Goal: Task Accomplishment & Management: Complete application form

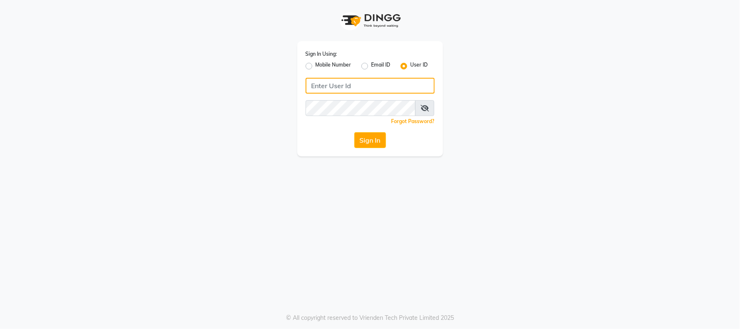
type input "59582222"
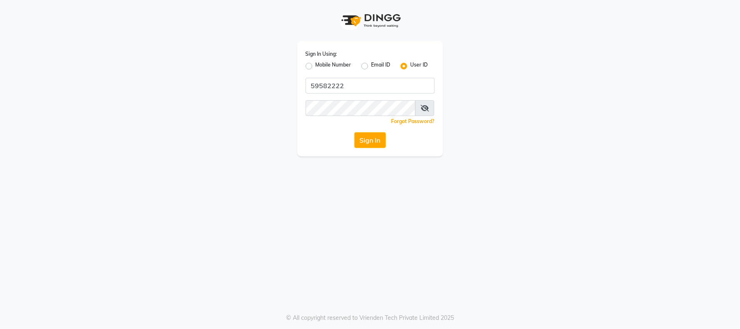
click at [315, 65] on label "Mobile Number" at bounding box center [333, 66] width 36 height 10
click at [315, 65] on input "Mobile Number" at bounding box center [317, 63] width 5 height 5
radio input "true"
radio input "false"
click at [325, 84] on span at bounding box center [328, 88] width 10 height 9
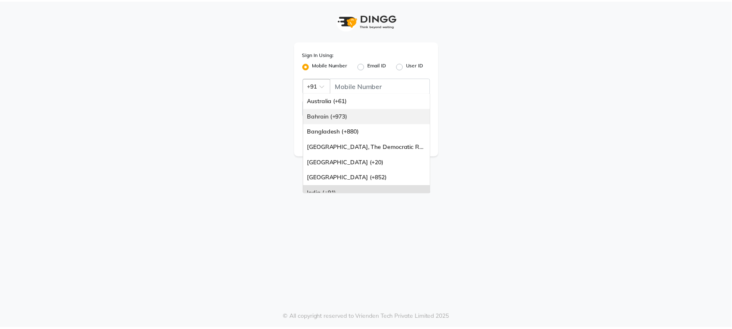
scroll to position [92, 0]
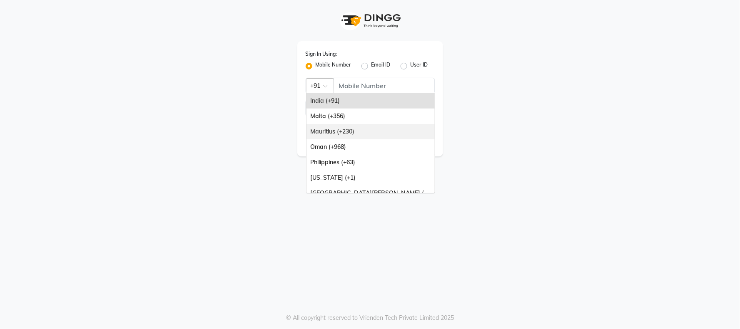
click at [333, 131] on div "Mauritius (+230)" at bounding box center [370, 131] width 128 height 15
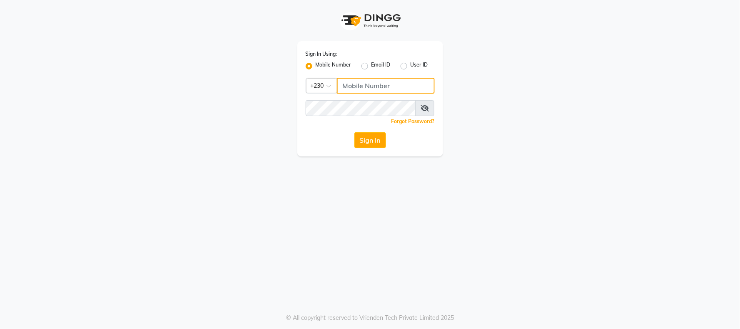
click at [379, 82] on input "Username" at bounding box center [386, 86] width 98 height 16
type input "59582222"
click at [354, 132] on button "Sign In" at bounding box center [370, 140] width 32 height 16
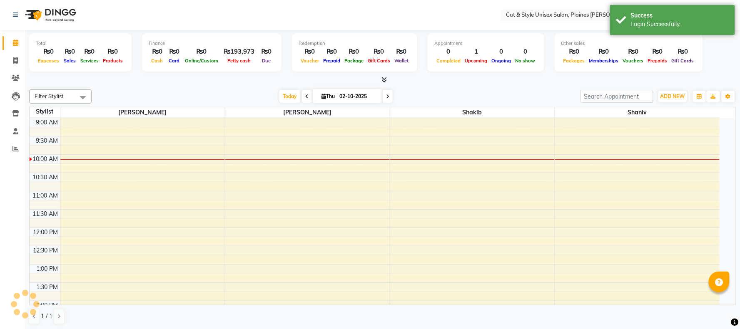
select select "en"
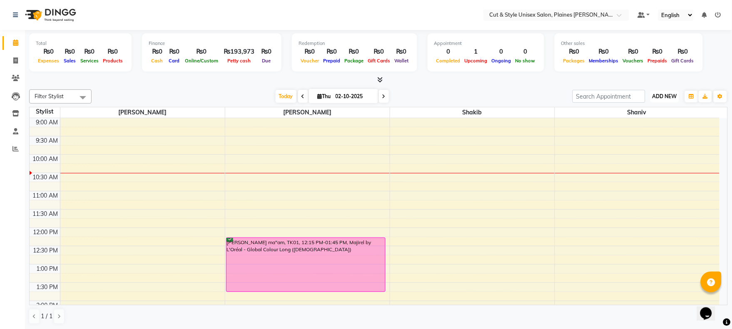
click at [658, 94] on span "ADD NEW" at bounding box center [664, 96] width 25 height 6
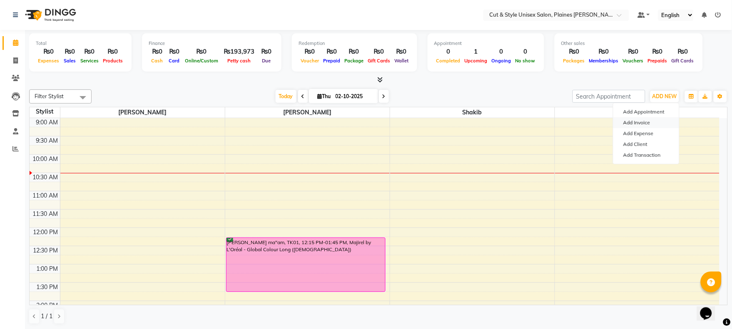
click at [654, 119] on link "Add Invoice" at bounding box center [646, 122] width 66 height 11
select select "service"
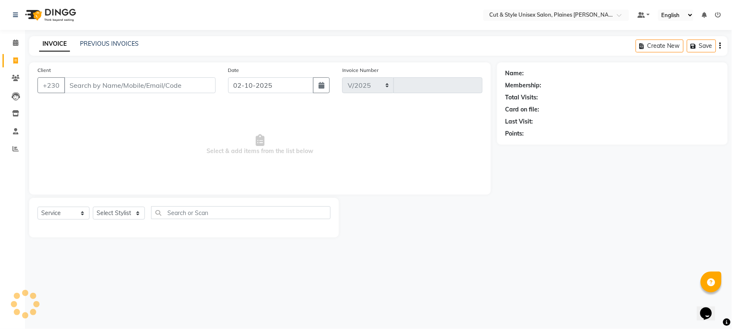
select select "7731"
type input "4394"
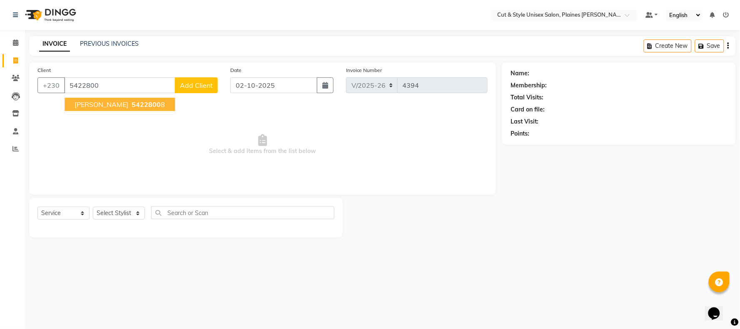
click at [134, 102] on span "5422800" at bounding box center [146, 104] width 29 height 8
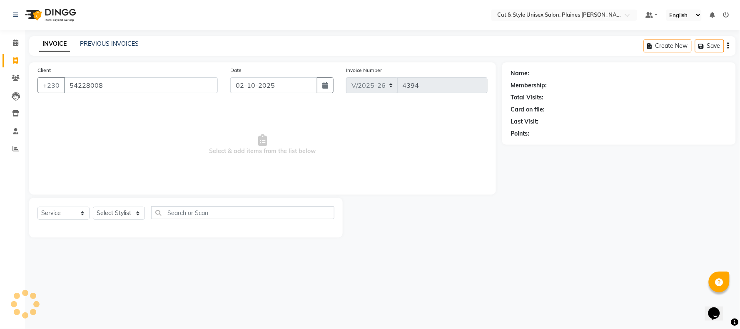
type input "54228008"
click at [123, 215] on select "Select Stylist [PERSON_NAME] Manager [PERSON_NAME]" at bounding box center [119, 213] width 52 height 13
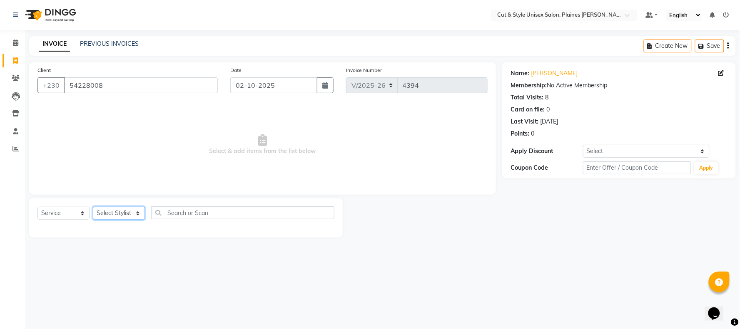
select select "68909"
click at [93, 207] on select "Select Stylist [PERSON_NAME] Manager [PERSON_NAME]" at bounding box center [119, 213] width 52 height 13
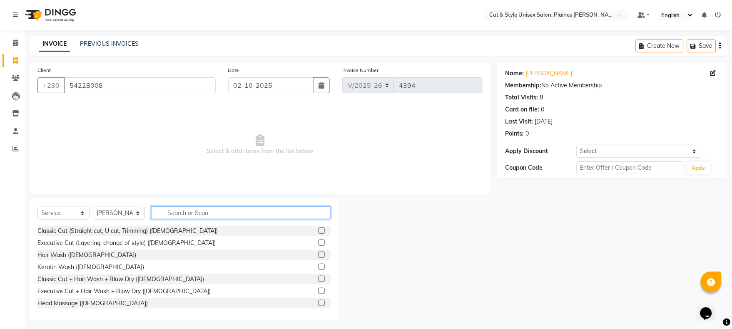
click at [201, 214] on input "text" at bounding box center [240, 212] width 179 height 13
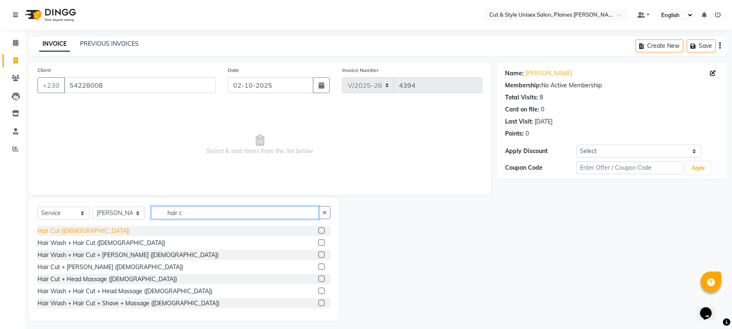
type input "hair c"
click at [68, 232] on div "Hair Cut ([DEMOGRAPHIC_DATA])" at bounding box center [83, 231] width 92 height 9
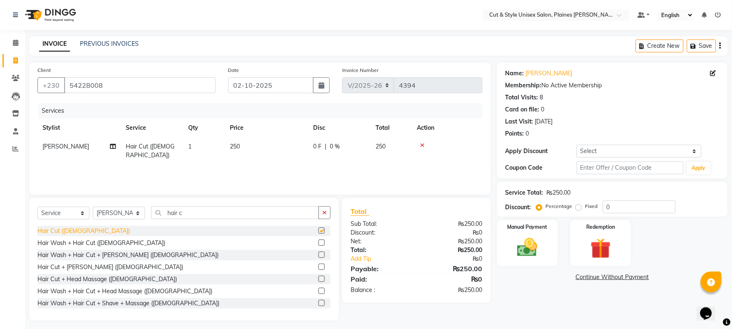
checkbox input "false"
click at [529, 252] on img at bounding box center [527, 248] width 35 height 25
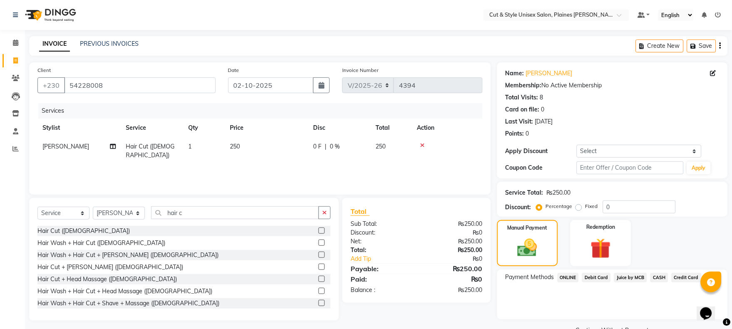
click at [633, 277] on span "Juice by MCB" at bounding box center [630, 278] width 33 height 10
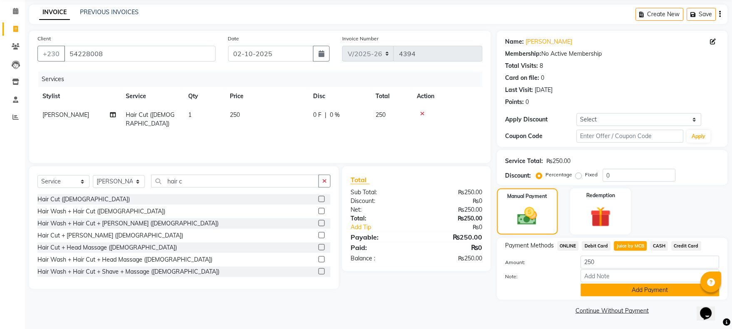
click at [640, 286] on button "Add Payment" at bounding box center [650, 290] width 139 height 13
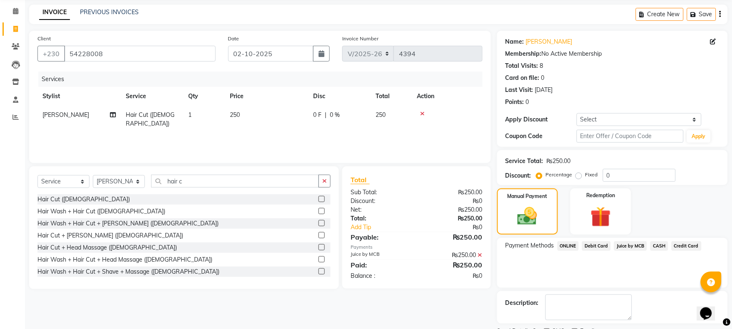
scroll to position [67, 0]
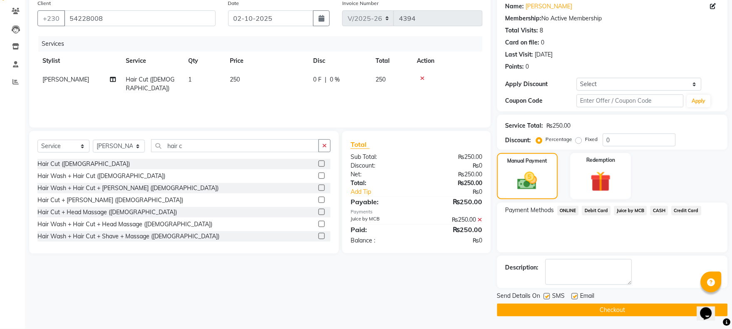
click at [623, 308] on button "Checkout" at bounding box center [612, 310] width 231 height 13
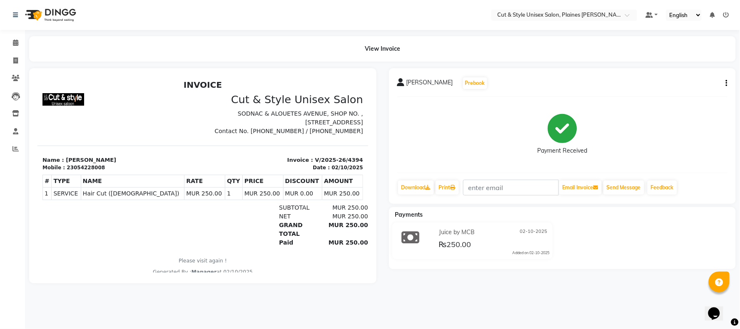
click at [56, 13] on img at bounding box center [49, 14] width 57 height 23
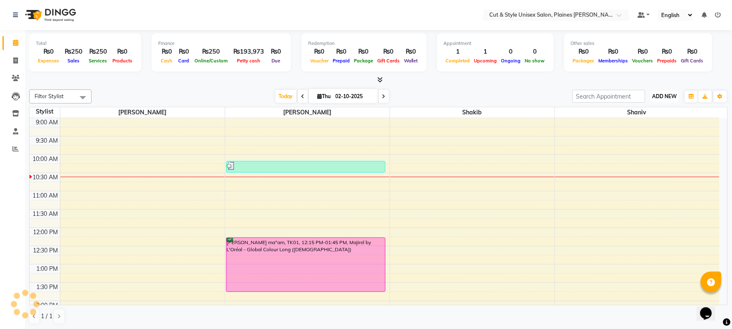
click at [664, 93] on span "ADD NEW" at bounding box center [664, 96] width 25 height 6
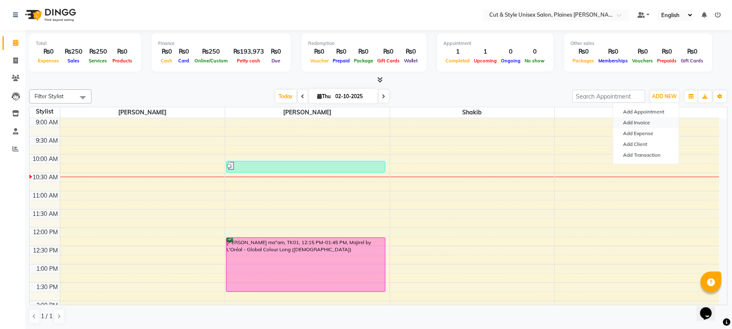
click at [647, 123] on link "Add Invoice" at bounding box center [646, 122] width 66 height 11
select select "service"
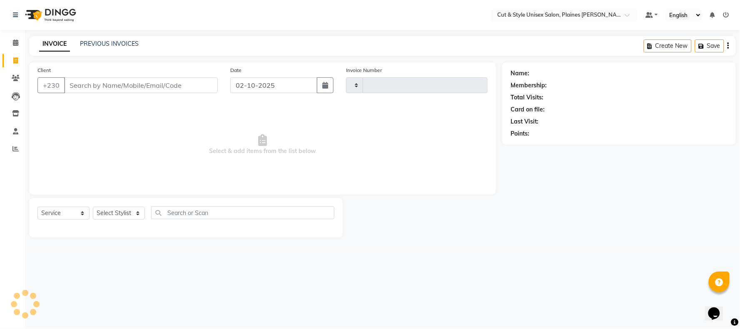
type input "4395"
select select "7731"
type input "59076135"
click at [193, 87] on span "Add Client" at bounding box center [196, 85] width 33 height 8
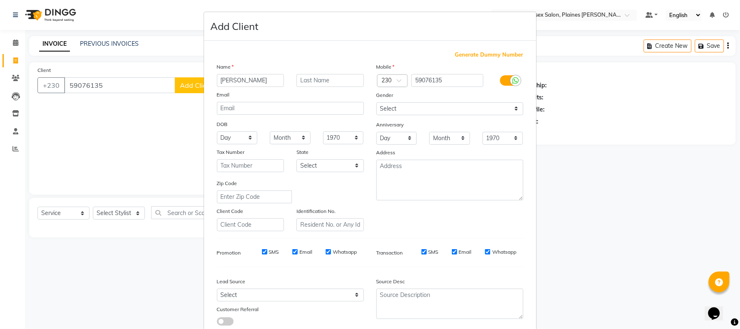
type input "[PERSON_NAME]"
click at [306, 84] on input "text" at bounding box center [329, 80] width 67 height 13
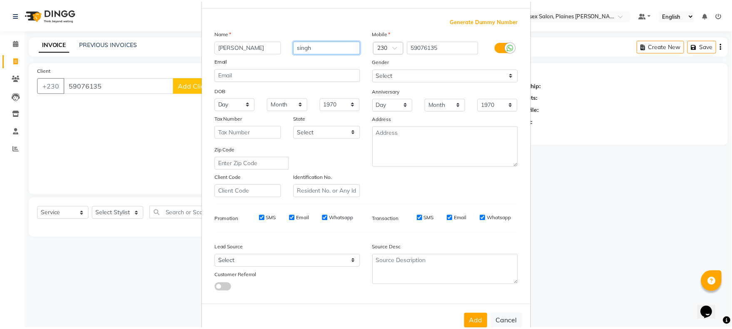
scroll to position [55, 0]
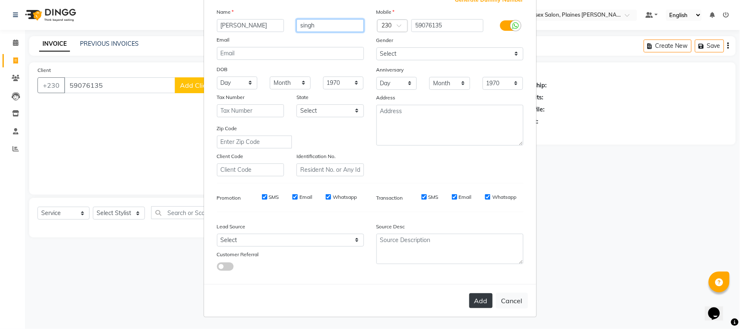
type input "singh"
click at [475, 299] on button "Add" at bounding box center [480, 300] width 23 height 15
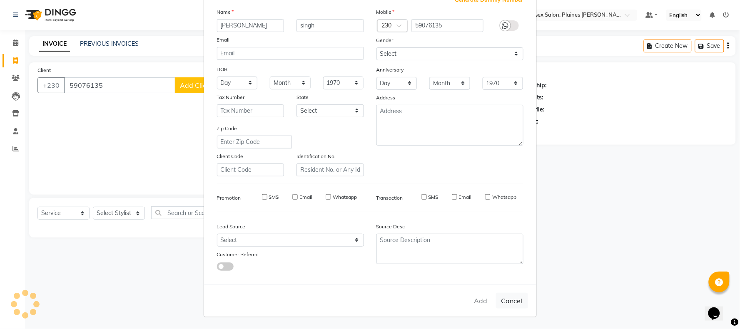
select select
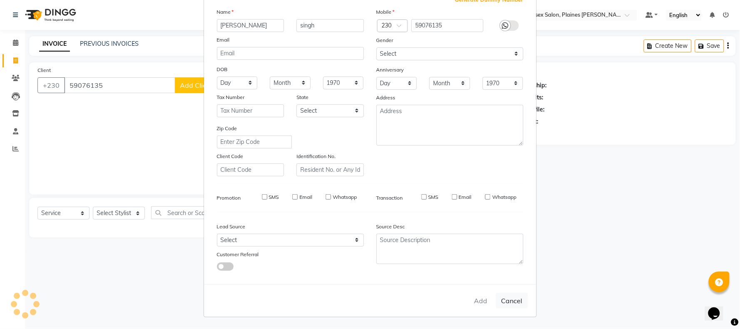
select select
checkbox input "false"
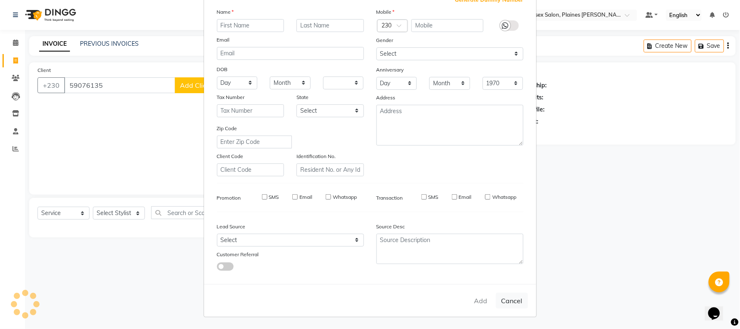
checkbox input "false"
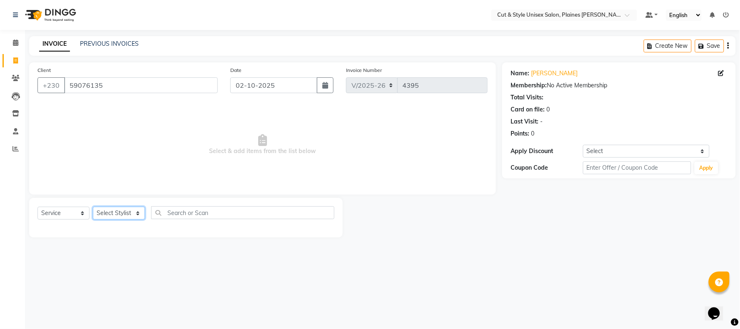
click at [119, 217] on select "Select Stylist [PERSON_NAME] Manager [PERSON_NAME]" at bounding box center [119, 213] width 52 height 13
select select "68910"
click at [93, 207] on select "Select Stylist [PERSON_NAME] Manager [PERSON_NAME]" at bounding box center [119, 213] width 52 height 13
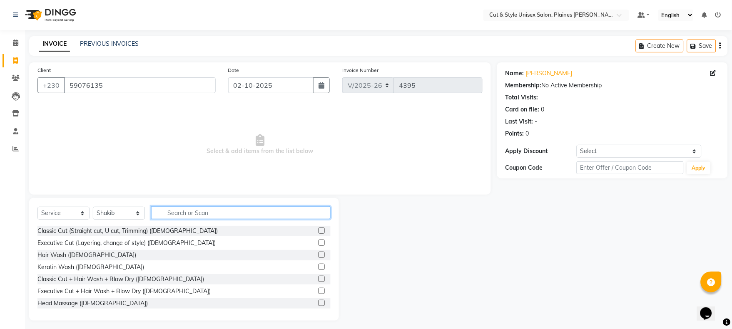
click at [163, 215] on input "text" at bounding box center [240, 212] width 179 height 13
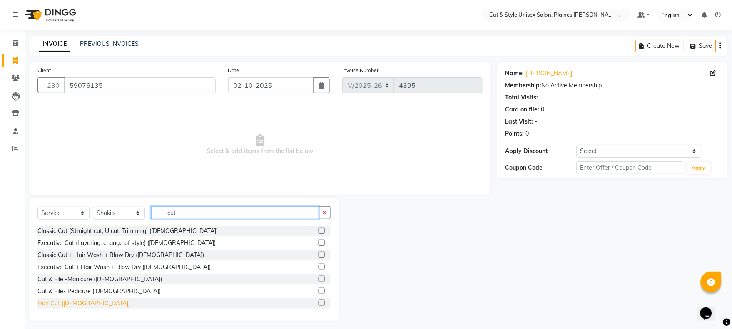
type input "cut"
click at [74, 303] on div "Hair Cut ([DEMOGRAPHIC_DATA])" at bounding box center [83, 303] width 92 height 9
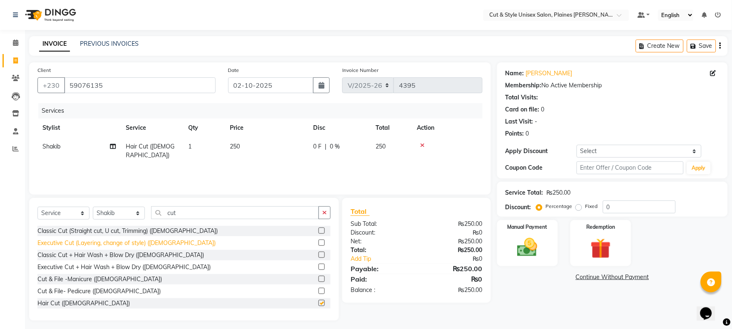
checkbox input "false"
click at [134, 213] on select "Select Stylist [PERSON_NAME] Manager [PERSON_NAME]" at bounding box center [119, 213] width 52 height 13
select select "68908"
click at [93, 207] on select "Select Stylist [PERSON_NAME] Manager [PERSON_NAME]" at bounding box center [119, 213] width 52 height 13
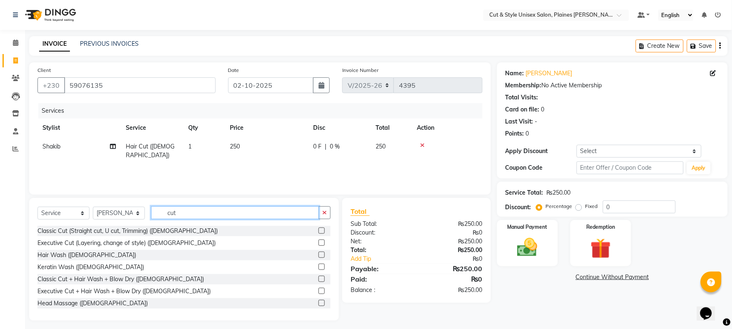
click at [186, 211] on input "cut" at bounding box center [235, 212] width 168 height 13
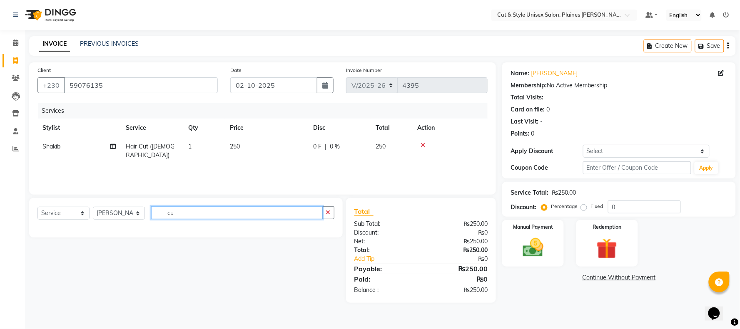
type input "c"
type input "boy"
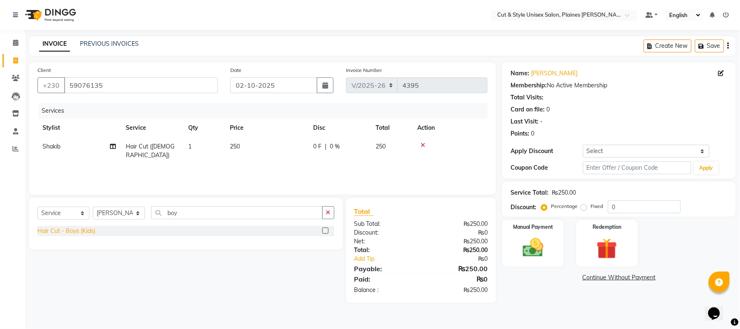
click at [89, 228] on div "Hair Cut - Boys (Kids)" at bounding box center [66, 231] width 58 height 9
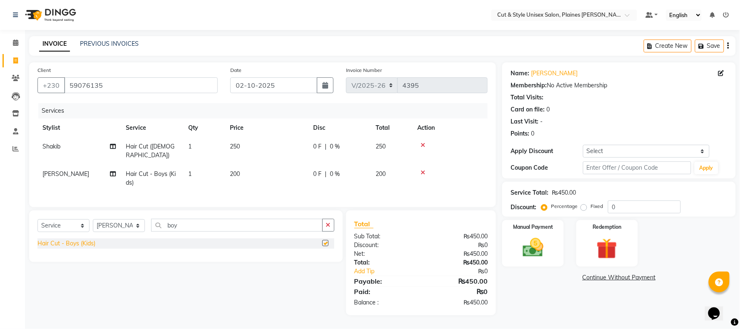
checkbox input "false"
click at [526, 246] on img at bounding box center [532, 248] width 35 height 25
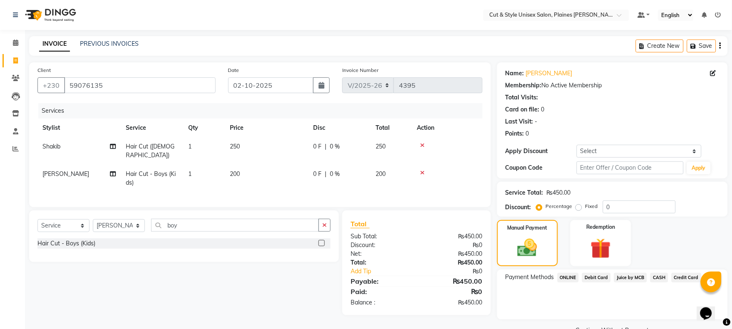
click at [657, 280] on span "CASH" at bounding box center [659, 278] width 18 height 10
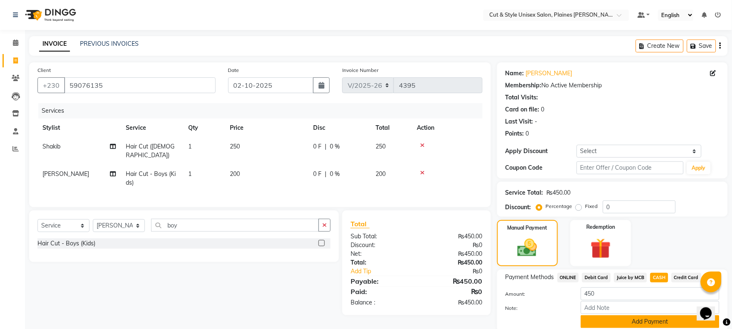
click at [643, 319] on button "Add Payment" at bounding box center [650, 321] width 139 height 13
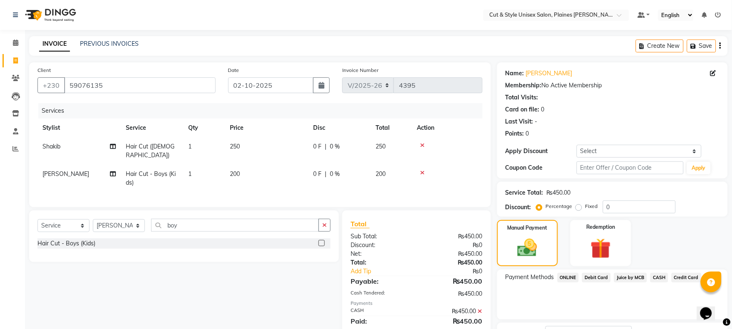
scroll to position [67, 0]
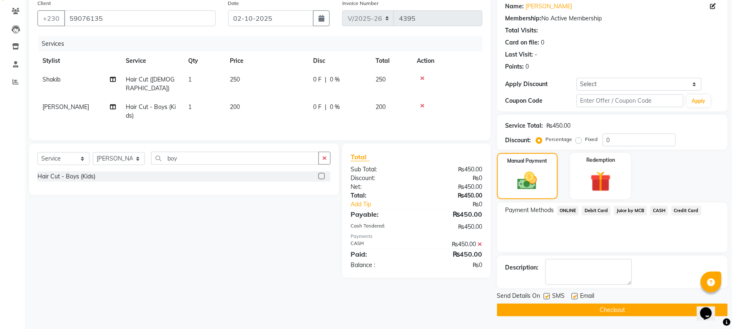
click at [639, 310] on button "Checkout" at bounding box center [612, 310] width 231 height 13
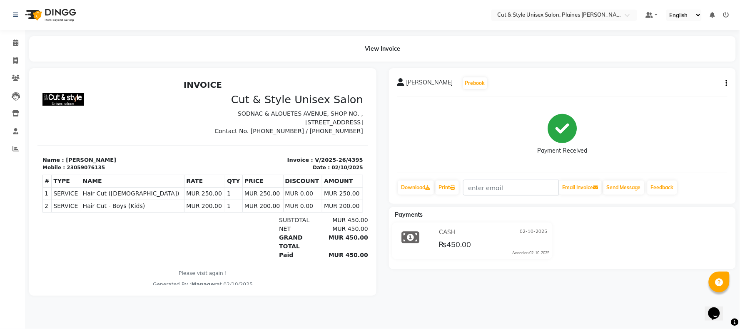
click at [39, 17] on img at bounding box center [49, 14] width 57 height 23
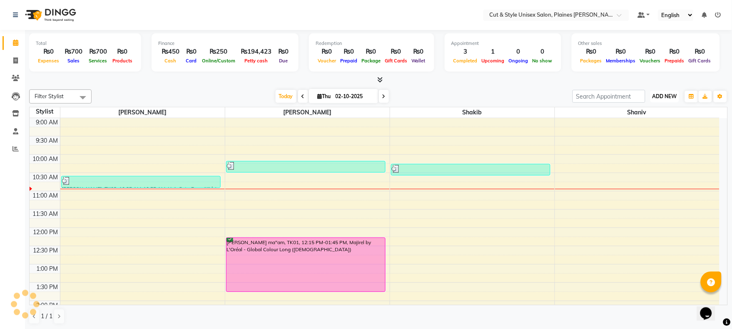
click at [672, 99] on span "ADD NEW" at bounding box center [664, 96] width 25 height 6
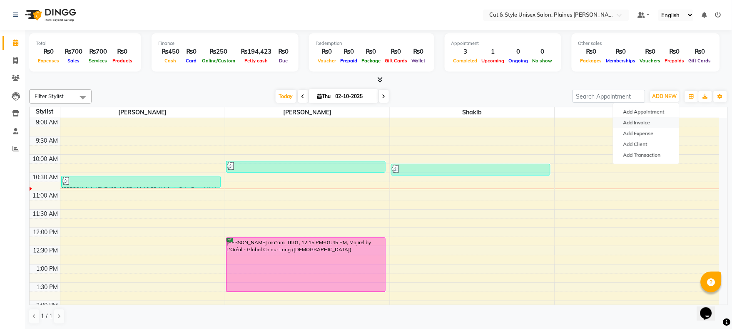
click at [645, 124] on link "Add Invoice" at bounding box center [646, 122] width 66 height 11
select select "service"
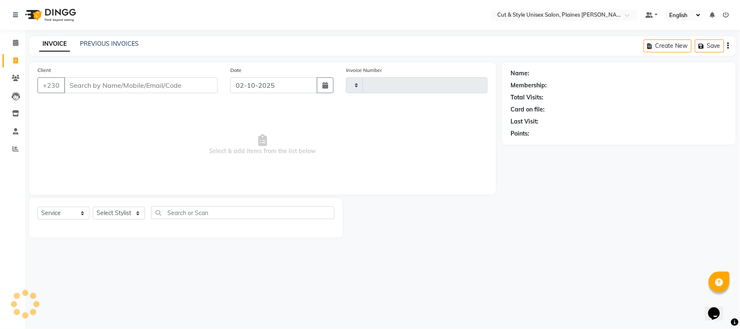
type input "4396"
select select "7731"
type input "v"
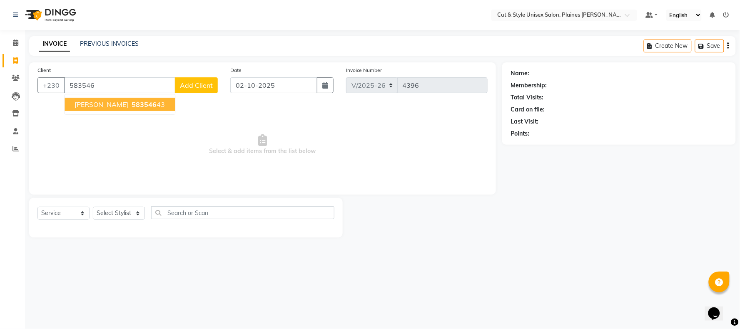
drag, startPoint x: 86, startPoint y: 106, endPoint x: 88, endPoint y: 102, distance: 4.7
click at [88, 102] on span "[PERSON_NAME]" at bounding box center [102, 104] width 54 height 8
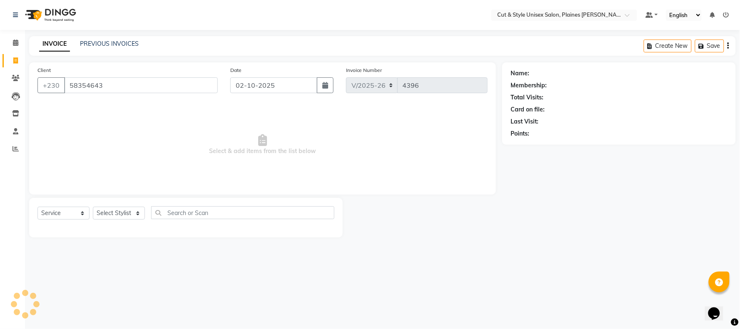
type input "58354643"
select select "1: Object"
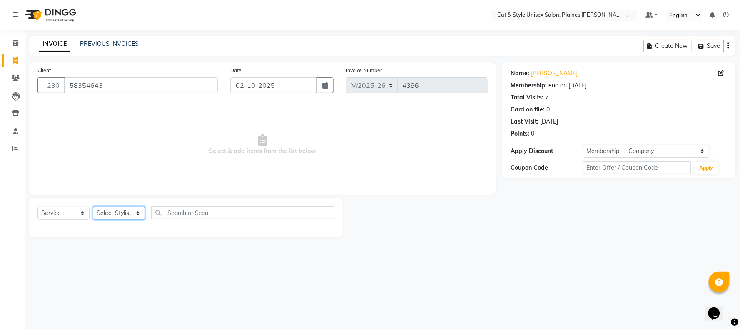
click at [135, 210] on select "Select Stylist [PERSON_NAME] Manager [PERSON_NAME]" at bounding box center [119, 213] width 52 height 13
select select "68909"
click at [93, 207] on select "Select Stylist [PERSON_NAME] Manager [PERSON_NAME]" at bounding box center [119, 213] width 52 height 13
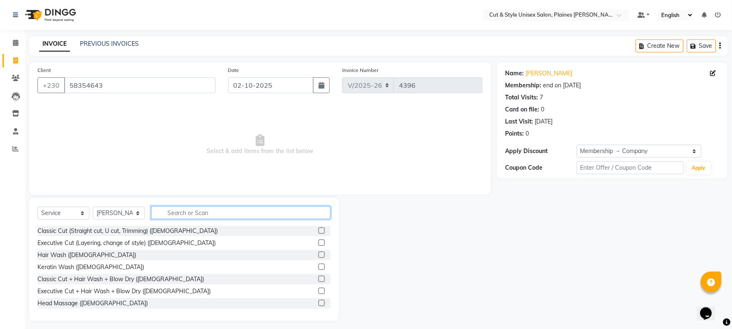
click at [192, 213] on input "text" at bounding box center [240, 212] width 179 height 13
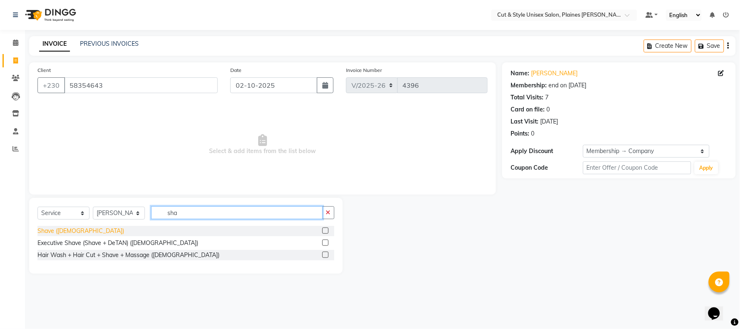
type input "sha"
click at [60, 234] on div "Shave ([DEMOGRAPHIC_DATA])" at bounding box center [80, 231] width 87 height 9
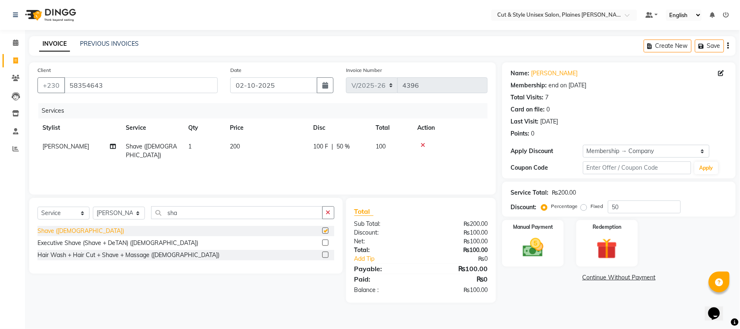
checkbox input "false"
click at [530, 247] on img at bounding box center [532, 248] width 35 height 25
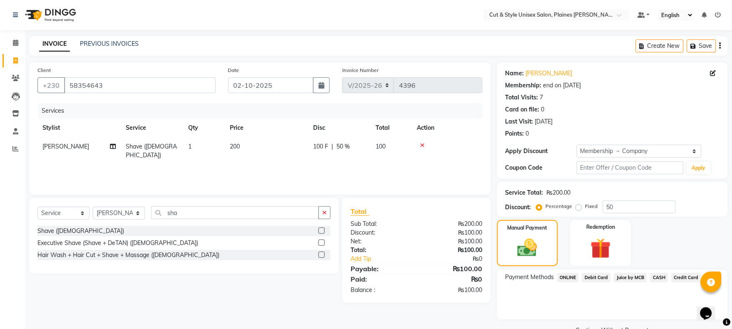
click at [654, 276] on span "CASH" at bounding box center [659, 278] width 18 height 10
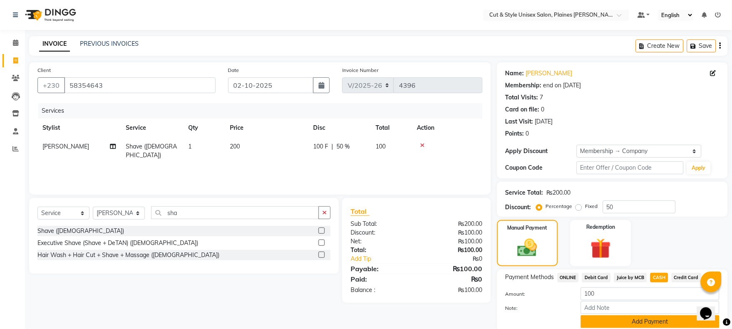
click at [634, 323] on button "Add Payment" at bounding box center [650, 321] width 139 height 13
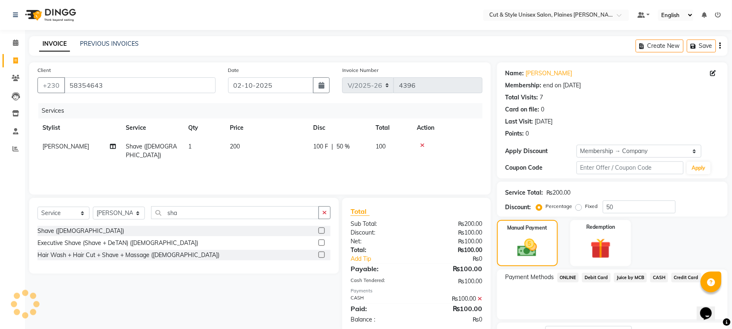
scroll to position [67, 0]
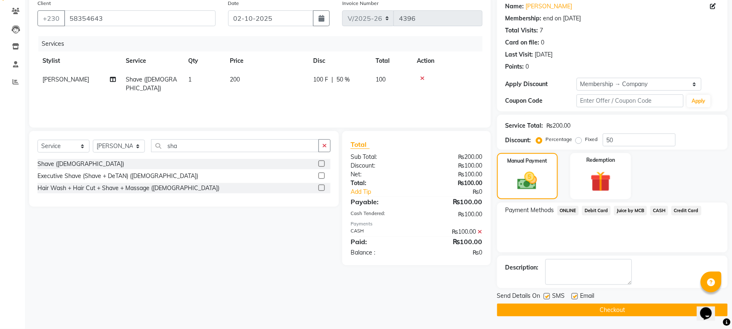
click at [619, 311] on button "Checkout" at bounding box center [612, 310] width 231 height 13
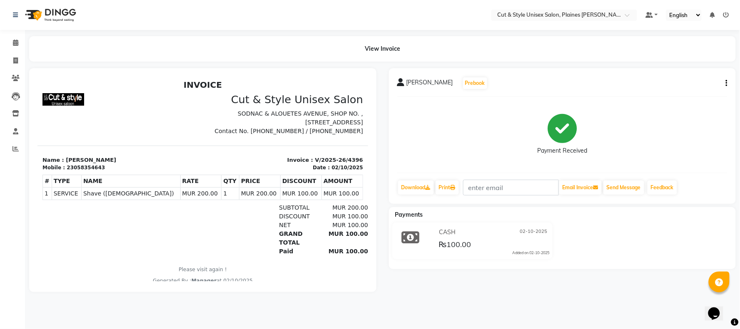
click at [46, 9] on img at bounding box center [49, 14] width 57 height 23
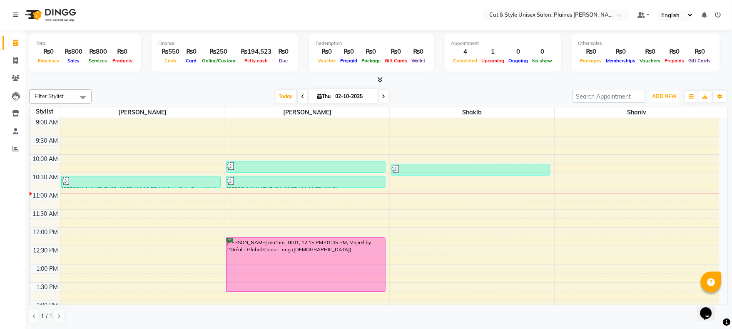
drag, startPoint x: 663, startPoint y: 93, endPoint x: 655, endPoint y: 102, distance: 12.1
click at [663, 94] on span "ADD NEW" at bounding box center [664, 96] width 25 height 6
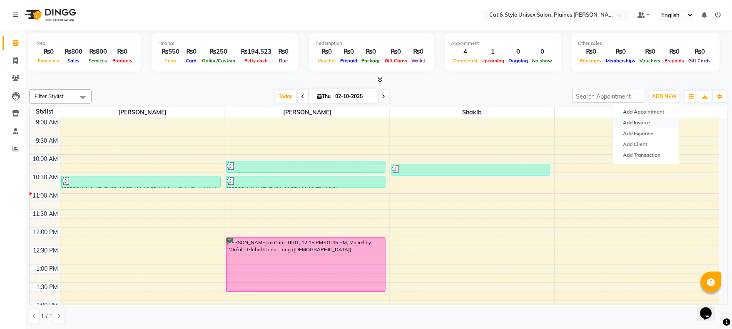
click at [640, 124] on link "Add Invoice" at bounding box center [646, 122] width 66 height 11
select select "service"
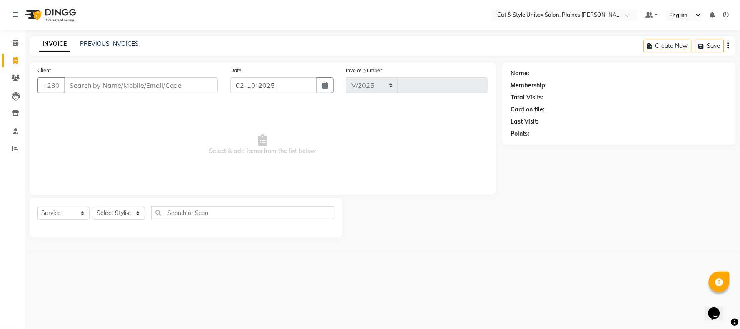
select select "7731"
type input "4397"
click at [122, 212] on select "Select Stylist" at bounding box center [119, 213] width 52 height 13
select select "68908"
click at [93, 207] on select "Select Stylist [PERSON_NAME] Manager [PERSON_NAME]" at bounding box center [119, 213] width 52 height 13
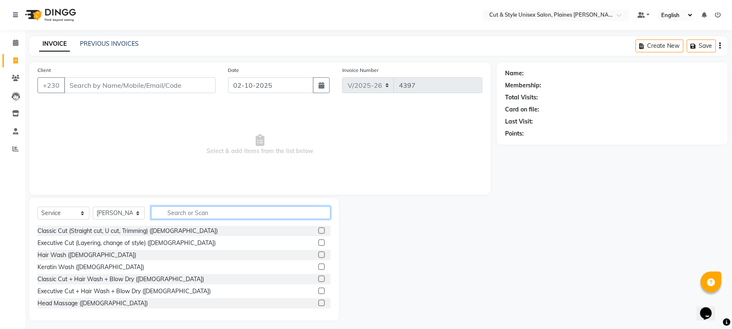
drag, startPoint x: 184, startPoint y: 214, endPoint x: 189, endPoint y: 218, distance: 6.2
click at [185, 214] on input "text" at bounding box center [240, 212] width 179 height 13
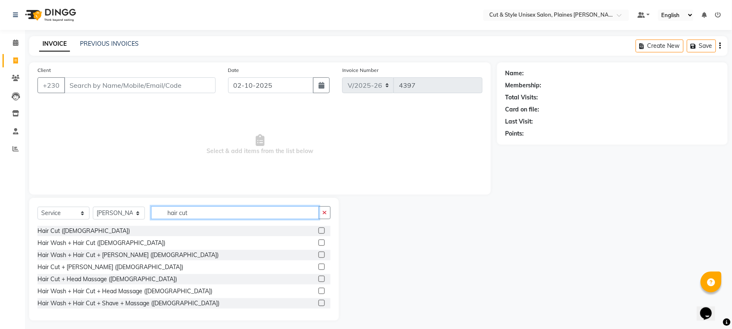
type input "hair cut"
click at [318, 267] on label at bounding box center [321, 267] width 6 height 6
click at [318, 267] on input "checkbox" at bounding box center [320, 267] width 5 height 5
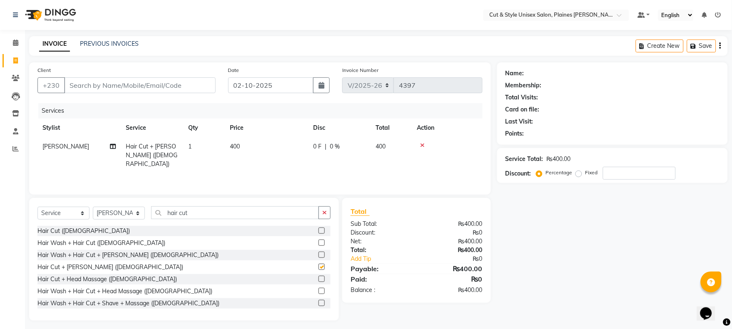
checkbox input "false"
click at [154, 89] on input "Client" at bounding box center [140, 85] width 152 height 16
type input "5"
type input "0"
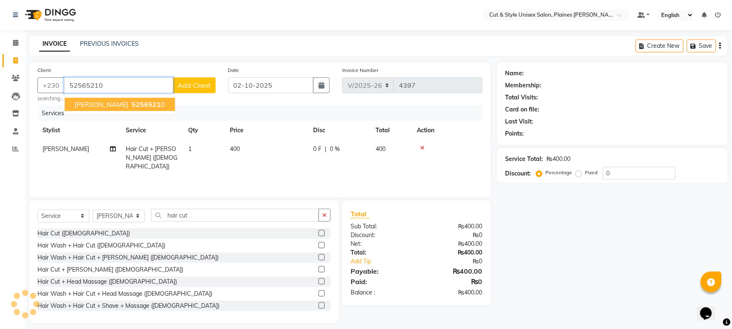
type input "52565210"
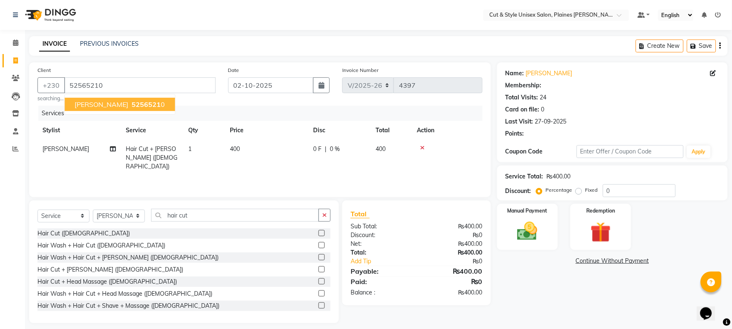
select select "1: Object"
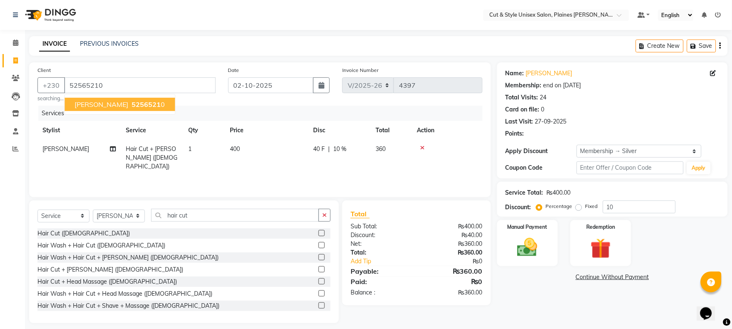
click at [118, 103] on span "[PERSON_NAME]" at bounding box center [102, 104] width 54 height 8
type input "0"
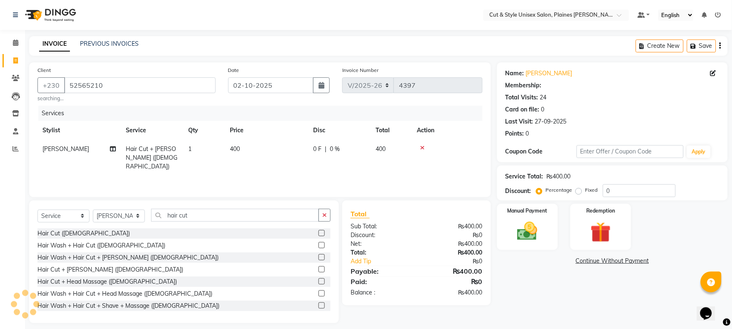
select select "1: Object"
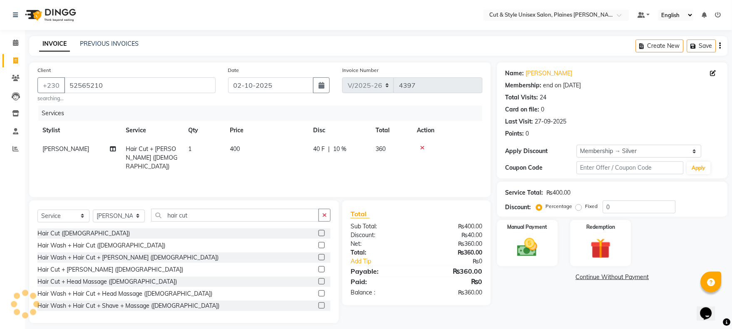
type input "10"
click at [679, 149] on select "Select Membership → Silver Coupon → Silver Coupon → Gold Coupon → Friends Coupo…" at bounding box center [638, 151] width 125 height 13
select select "0:"
click at [576, 145] on select "Select Membership → Silver Coupon → Silver Coupon → Gold Coupon → Friends Coupo…" at bounding box center [638, 151] width 125 height 13
type input "0"
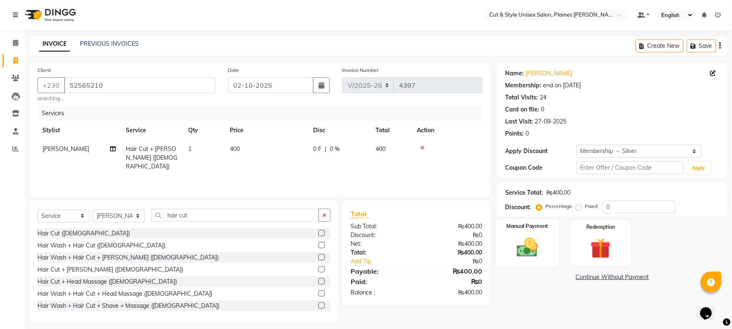
click at [543, 242] on img at bounding box center [527, 248] width 35 height 25
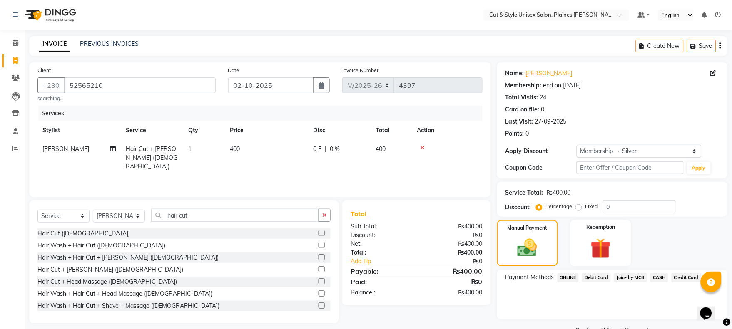
click at [589, 273] on span "Debit Card" at bounding box center [596, 278] width 29 height 10
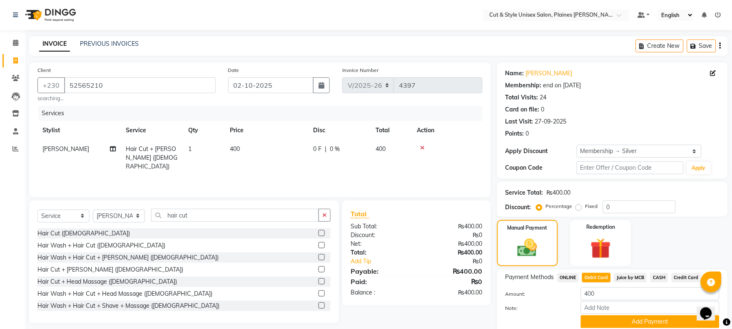
scroll to position [32, 0]
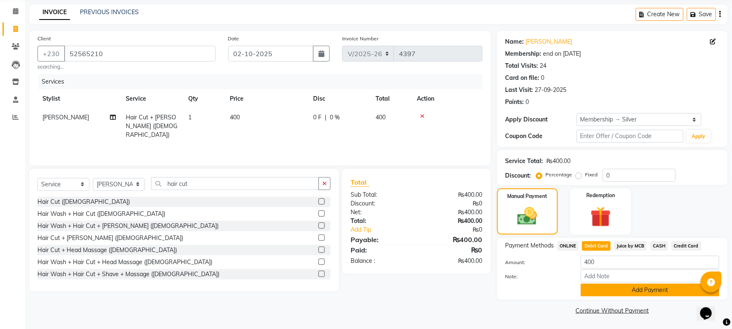
click at [597, 291] on button "Add Payment" at bounding box center [650, 290] width 139 height 13
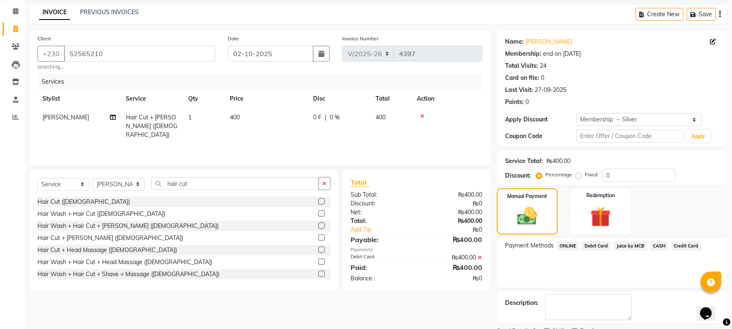
scroll to position [67, 0]
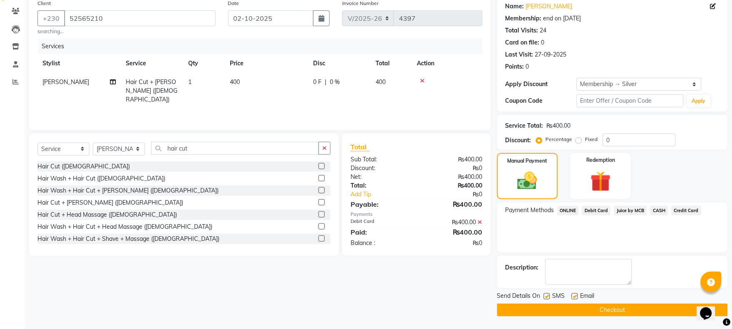
click at [600, 306] on button "Checkout" at bounding box center [612, 310] width 231 height 13
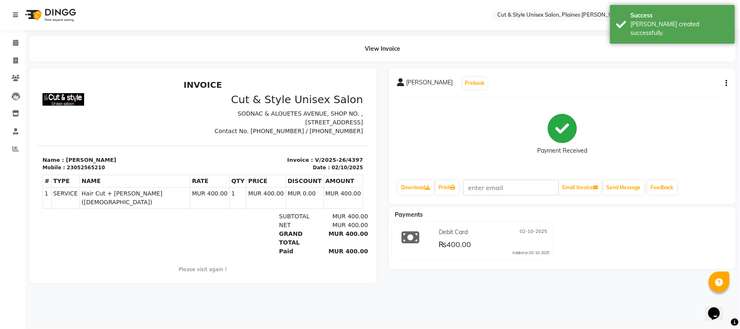
click at [57, 8] on img at bounding box center [49, 14] width 57 height 23
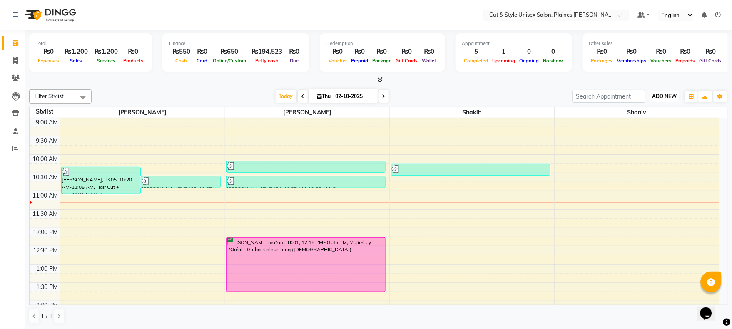
click at [659, 97] on span "ADD NEW" at bounding box center [664, 96] width 25 height 6
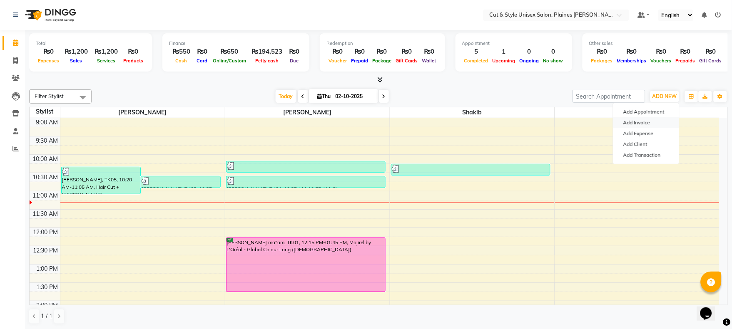
click at [637, 122] on link "Add Invoice" at bounding box center [646, 122] width 66 height 11
select select "service"
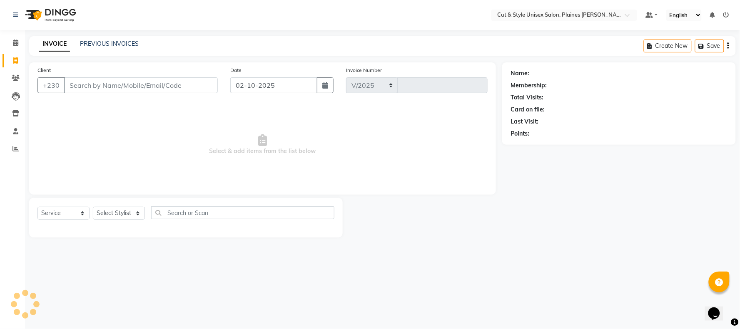
select select "7731"
type input "4398"
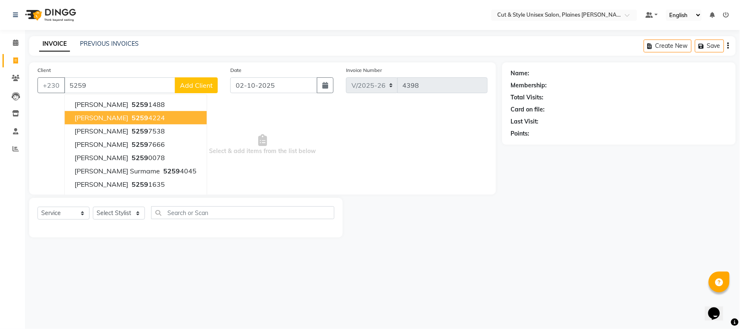
click at [145, 117] on span "5259" at bounding box center [140, 118] width 17 height 8
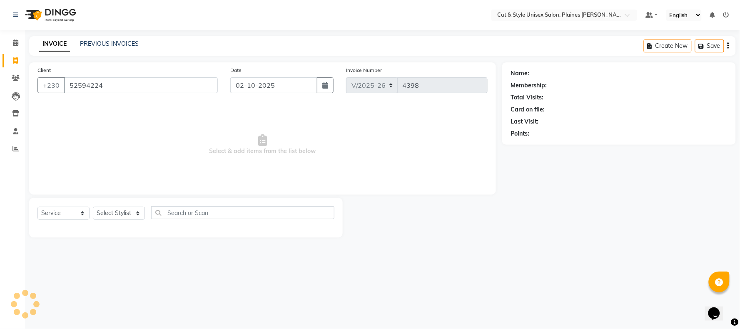
type input "52594224"
click at [136, 212] on select "Select Stylist [PERSON_NAME] Manager [PERSON_NAME]" at bounding box center [119, 213] width 52 height 13
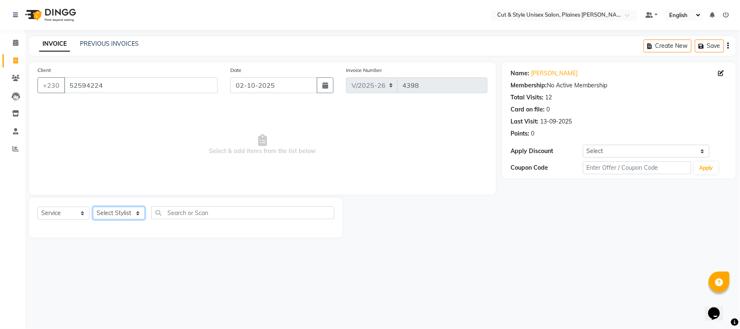
select select "68910"
click at [93, 207] on select "Select Stylist [PERSON_NAME] Manager [PERSON_NAME]" at bounding box center [119, 213] width 52 height 13
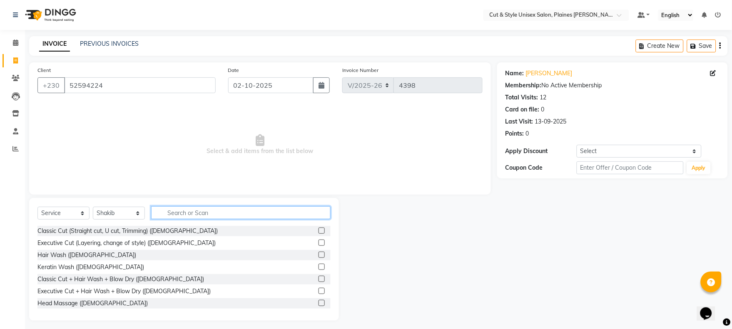
click at [172, 214] on input "text" at bounding box center [240, 212] width 179 height 13
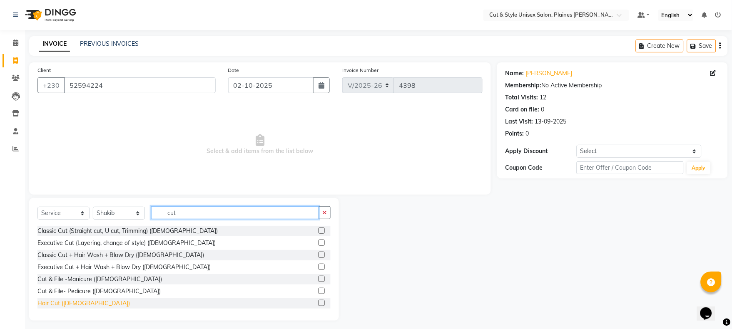
type input "cut"
click at [57, 305] on div "Hair Cut ([DEMOGRAPHIC_DATA])" at bounding box center [83, 303] width 92 height 9
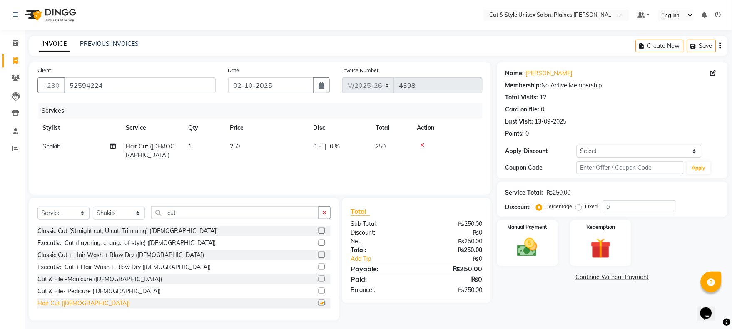
checkbox input "false"
click at [527, 253] on img at bounding box center [527, 248] width 35 height 25
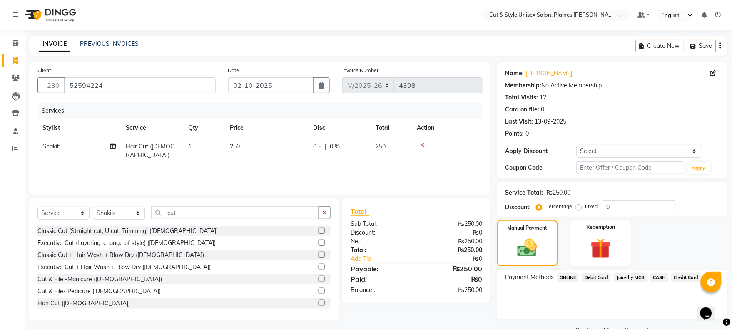
click at [662, 279] on span "CASH" at bounding box center [659, 278] width 18 height 10
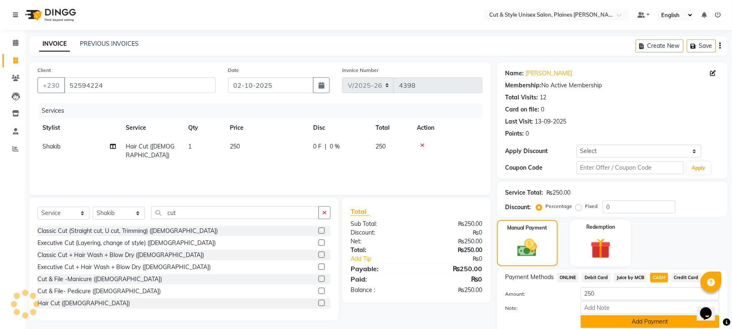
click at [630, 323] on button "Add Payment" at bounding box center [650, 321] width 139 height 13
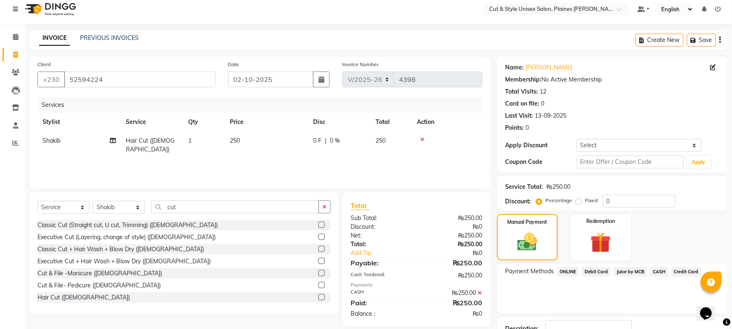
scroll to position [67, 0]
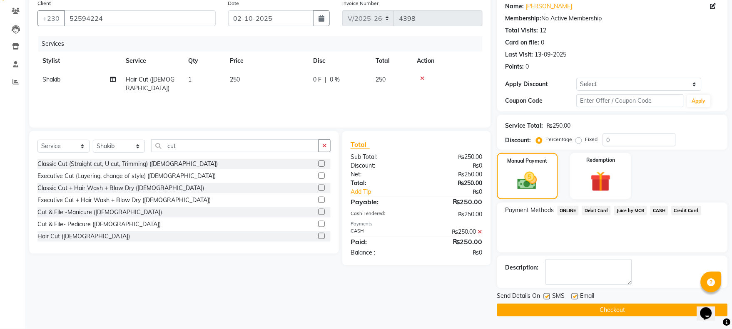
click at [626, 315] on button "Checkout" at bounding box center [612, 310] width 231 height 13
